Goal: Information Seeking & Learning: Learn about a topic

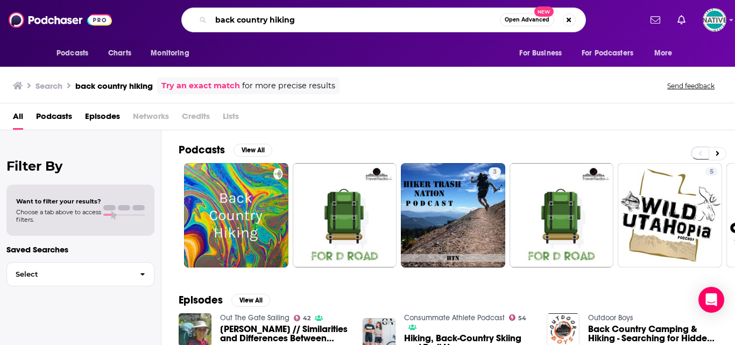
drag, startPoint x: 203, startPoint y: 18, endPoint x: 175, endPoint y: 20, distance: 28.6
click at [179, 22] on div "back country hiking Open Advanced New" at bounding box center [383, 20] width 515 height 25
type input "trail tales"
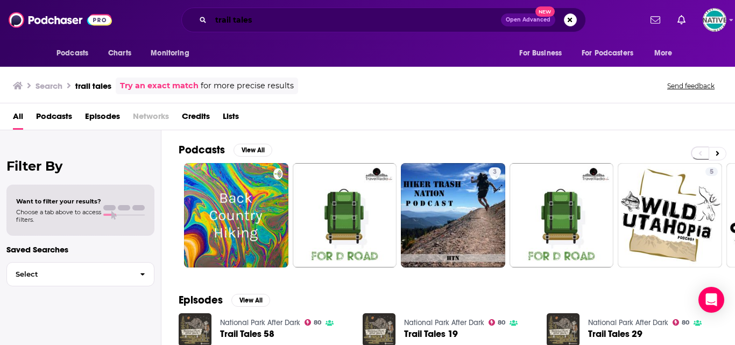
click at [430, 20] on input "trail tales" at bounding box center [356, 19] width 290 height 17
click at [327, 22] on input "trail tales" at bounding box center [356, 19] width 290 height 17
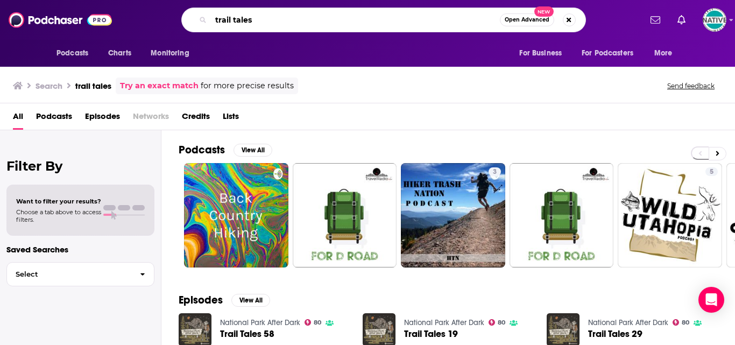
click at [454, 24] on input "trail tales" at bounding box center [355, 19] width 289 height 17
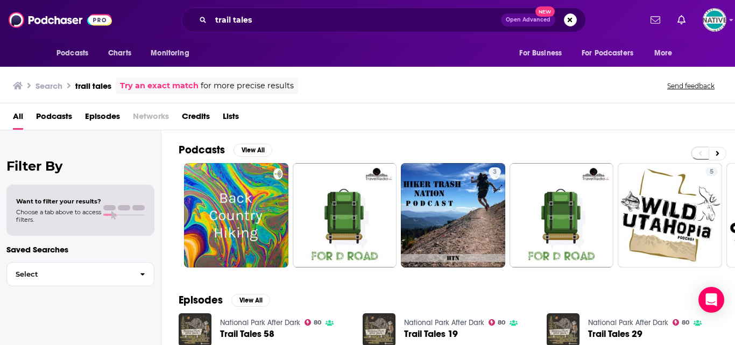
click at [175, 87] on link "Try an exact match" at bounding box center [159, 86] width 79 height 12
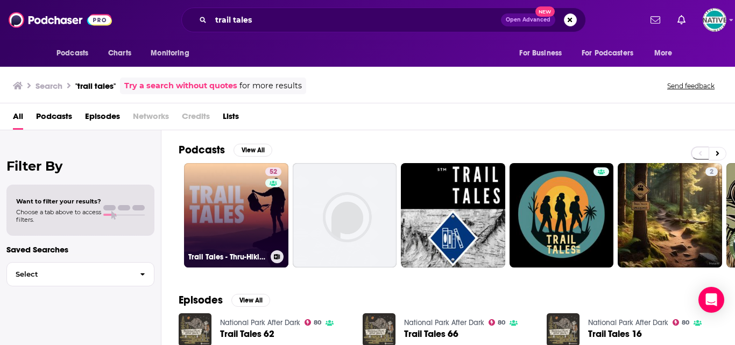
click at [229, 204] on link "52 Trail Tales - Thru-Hiking & Backpacking" at bounding box center [236, 215] width 104 height 104
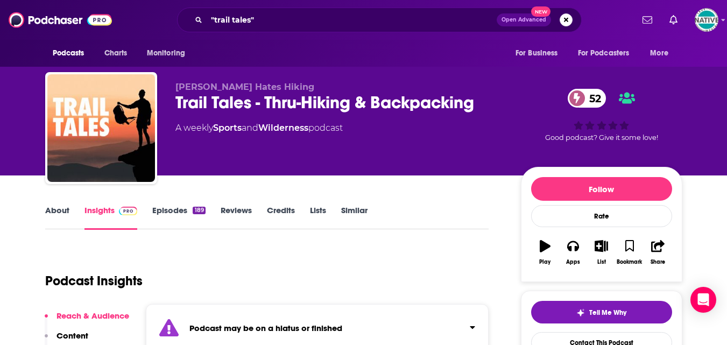
scroll to position [161, 0]
